Goal: Check status: Check status

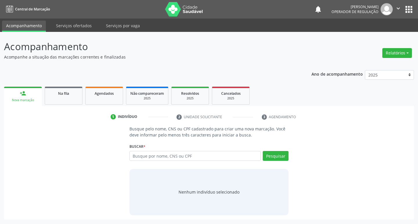
click at [133, 156] on input "text" at bounding box center [194, 156] width 131 height 10
click at [142, 157] on input "text" at bounding box center [194, 156] width 131 height 10
click at [135, 155] on input "text" at bounding box center [194, 156] width 131 height 10
click at [272, 154] on button "Pesquisar" at bounding box center [275, 156] width 26 height 10
click at [268, 157] on button "Pesquisar" at bounding box center [275, 156] width 26 height 10
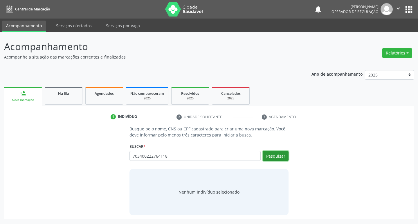
click at [272, 155] on button "Pesquisar" at bounding box center [275, 156] width 26 height 10
click at [175, 157] on input "703400222764118" at bounding box center [194, 156] width 131 height 10
type input "7"
click at [275, 153] on button "Pesquisar" at bounding box center [275, 156] width 26 height 10
click at [278, 158] on button "Pesquisar" at bounding box center [275, 156] width 26 height 10
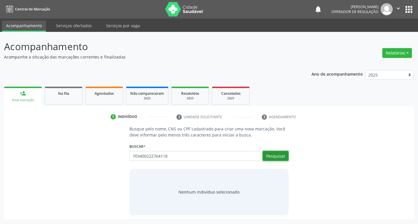
click at [278, 158] on button "Pesquisar" at bounding box center [275, 156] width 26 height 10
click at [173, 153] on input "703400222764118" at bounding box center [194, 156] width 131 height 10
type input "7"
click at [184, 154] on input "text" at bounding box center [194, 156] width 131 height 10
